Goal: Go to known website: Access a specific website the user already knows

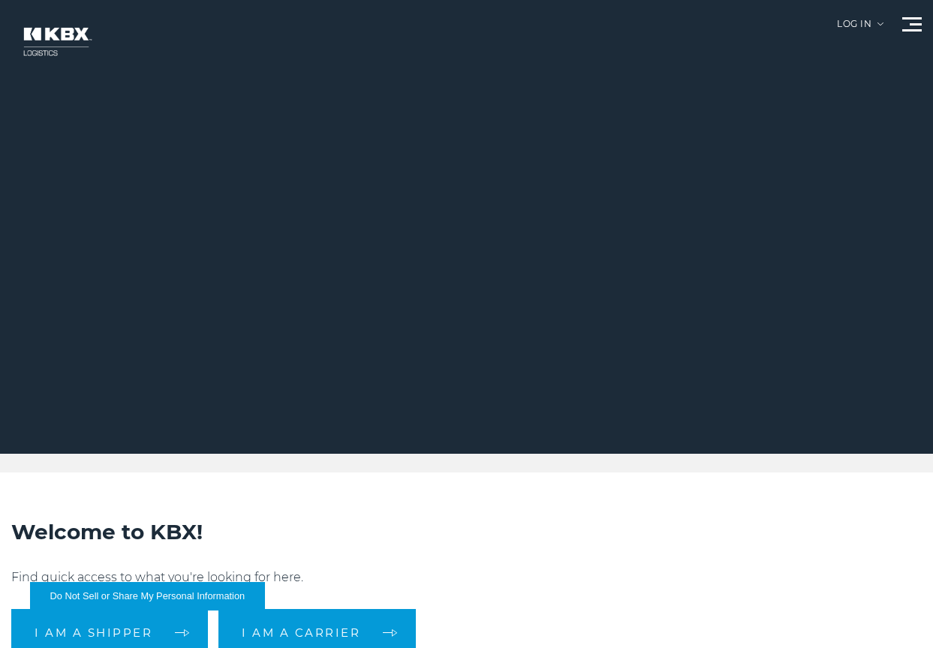
click at [837, 20] on div "Log in" at bounding box center [860, 30] width 47 height 20
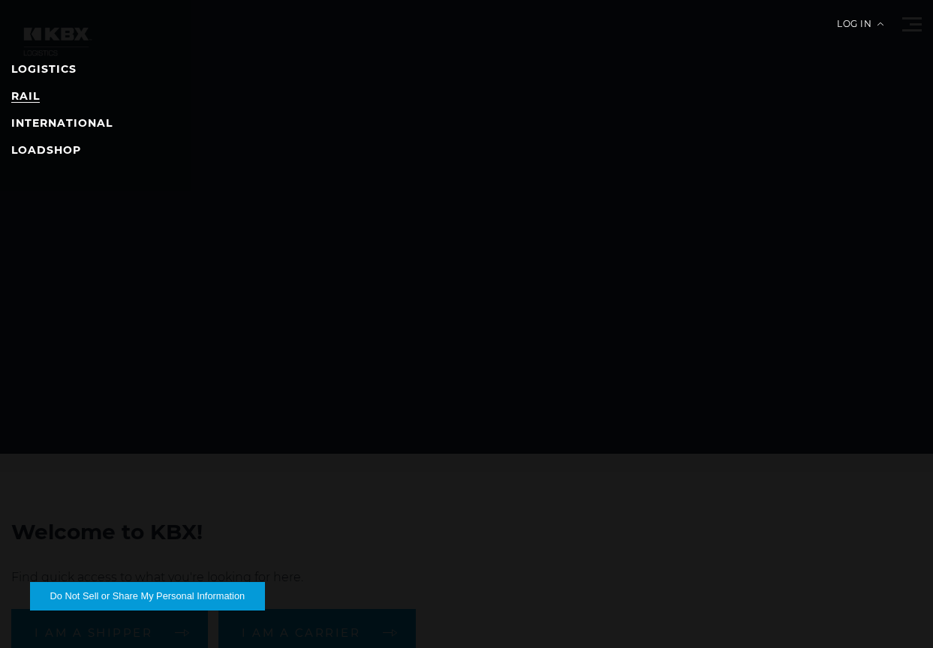
click at [31, 95] on link "RAIL" at bounding box center [25, 96] width 29 height 14
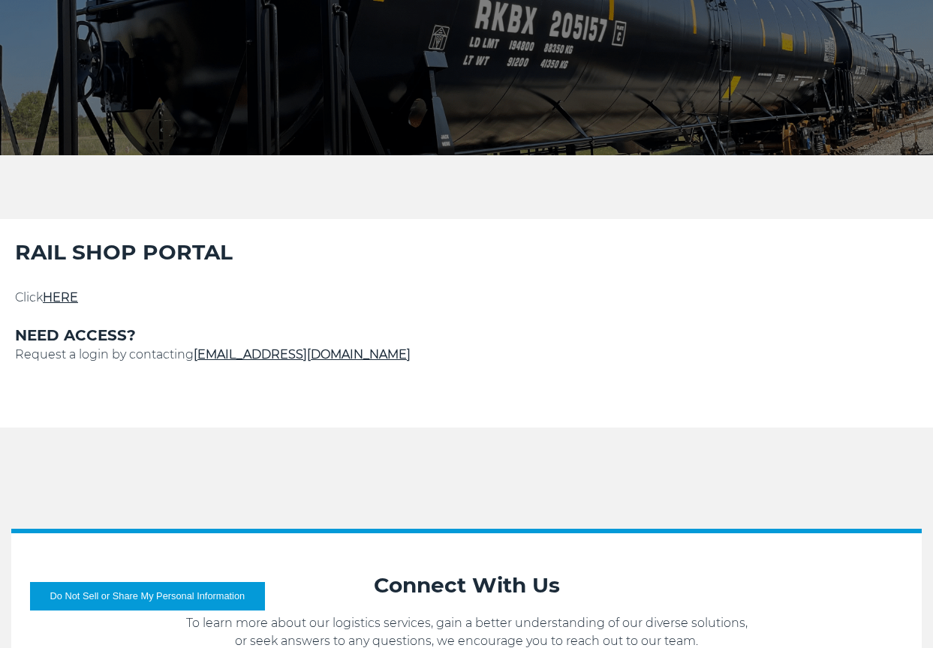
scroll to position [300, 0]
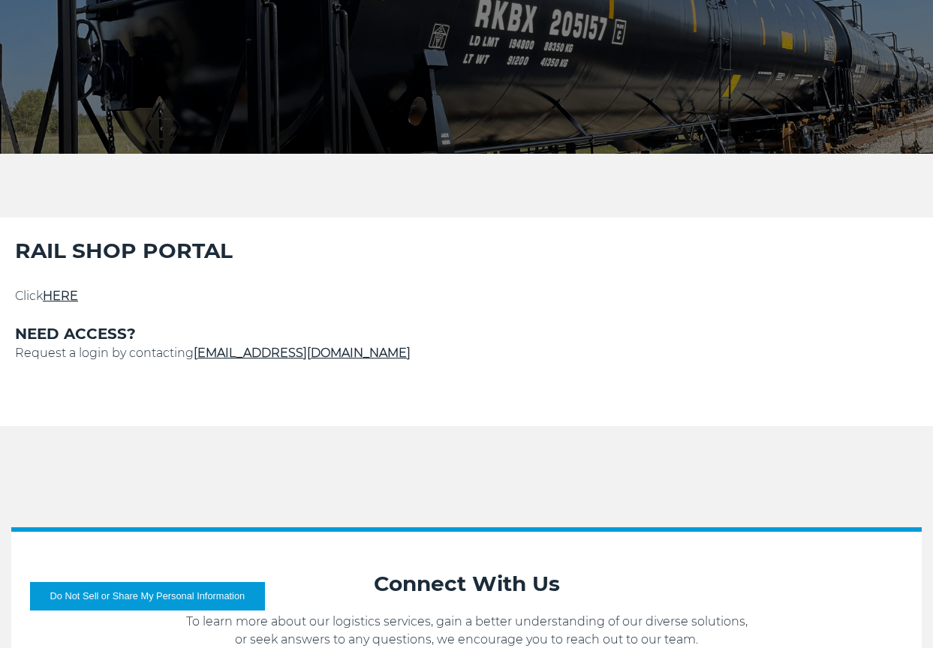
click at [74, 300] on link "HERE" at bounding box center [60, 296] width 35 height 14
